Goal: Information Seeking & Learning: Learn about a topic

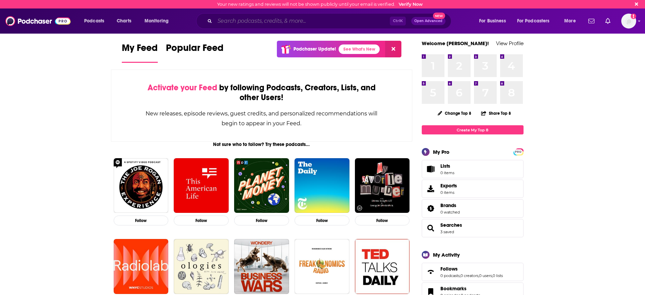
click at [231, 23] on input "Search podcasts, credits, & more..." at bounding box center [302, 21] width 175 height 11
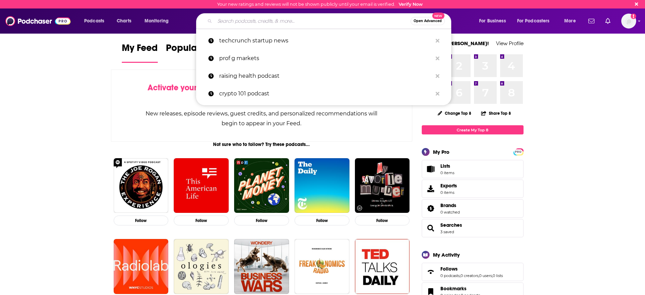
paste input "Maintenance Phase"
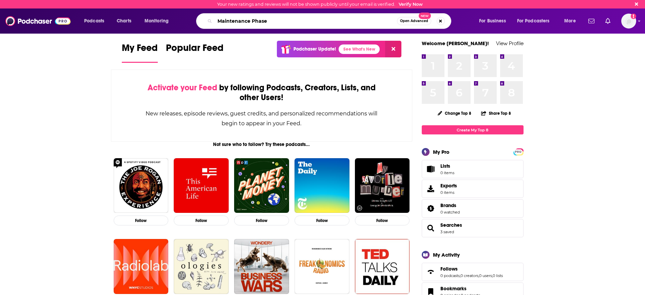
type input "Maintenance Phase"
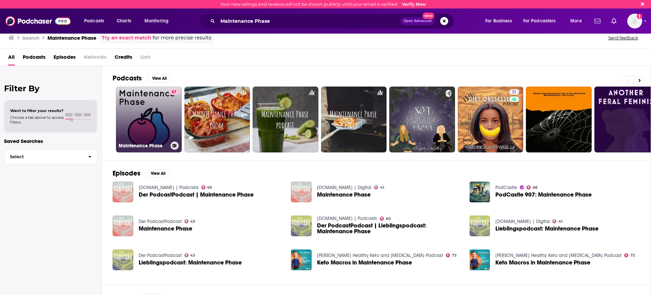
click at [153, 116] on link "87 Maintenance Phase" at bounding box center [149, 119] width 66 height 66
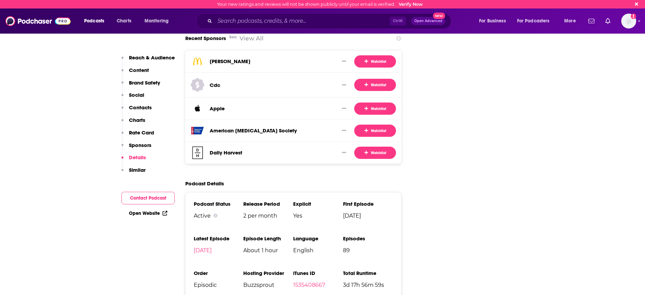
scroll to position [1399, 0]
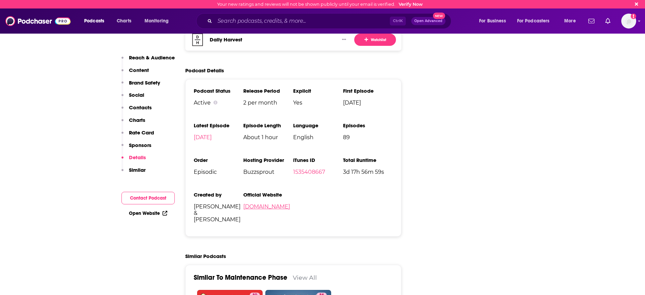
click at [289, 203] on link "[DOMAIN_NAME]" at bounding box center [266, 206] width 47 height 6
